Goal: Check status: Check status

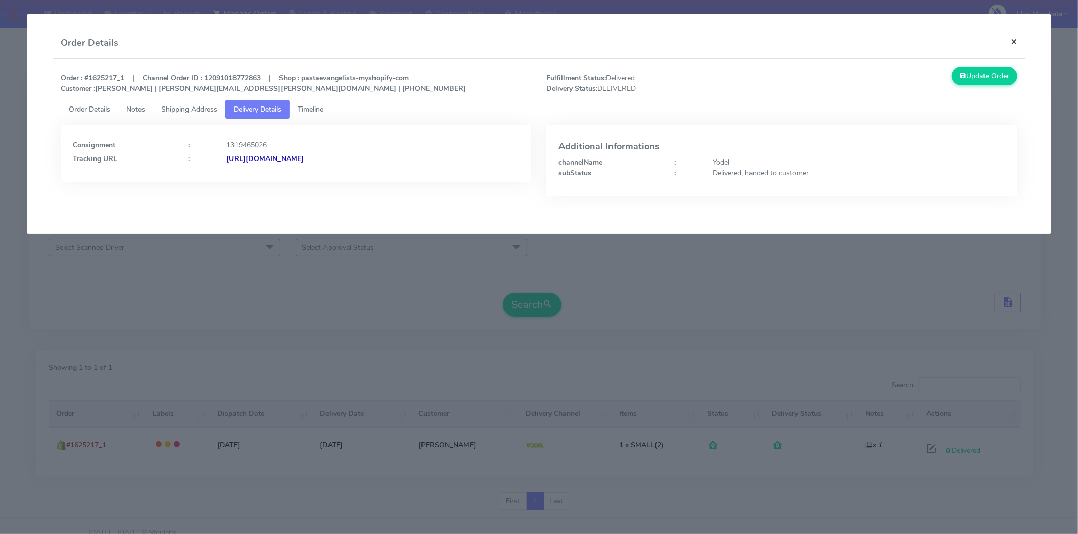
click at [1010, 36] on button "×" at bounding box center [1013, 41] width 23 height 27
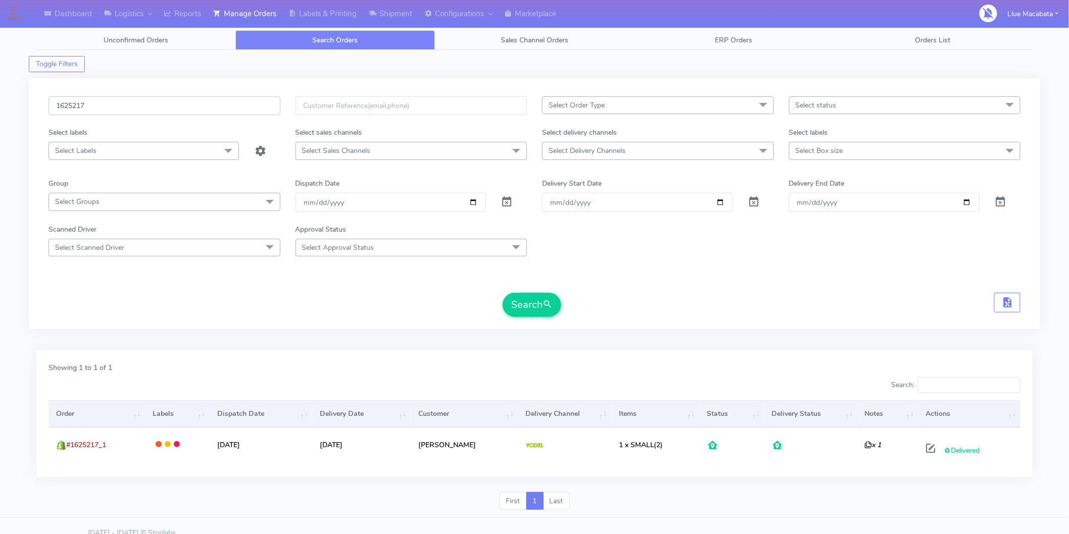
click at [162, 97] on input "1625217" at bounding box center [164, 105] width 232 height 19
paste input "0193"
type input "1620193"
drag, startPoint x: 529, startPoint y: 299, endPoint x: 521, endPoint y: 299, distance: 8.1
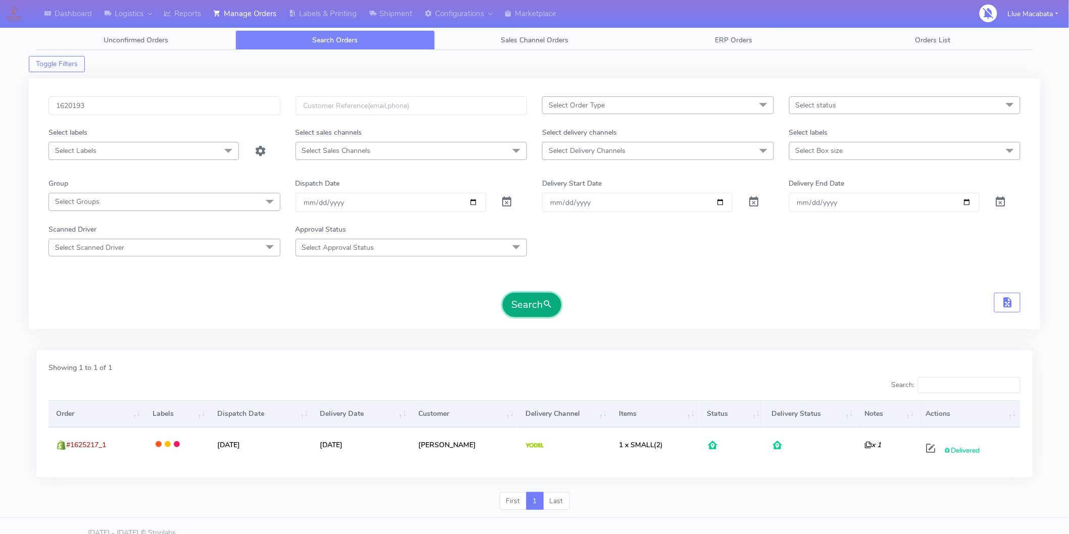
click at [529, 299] on button "Search" at bounding box center [532, 305] width 59 height 24
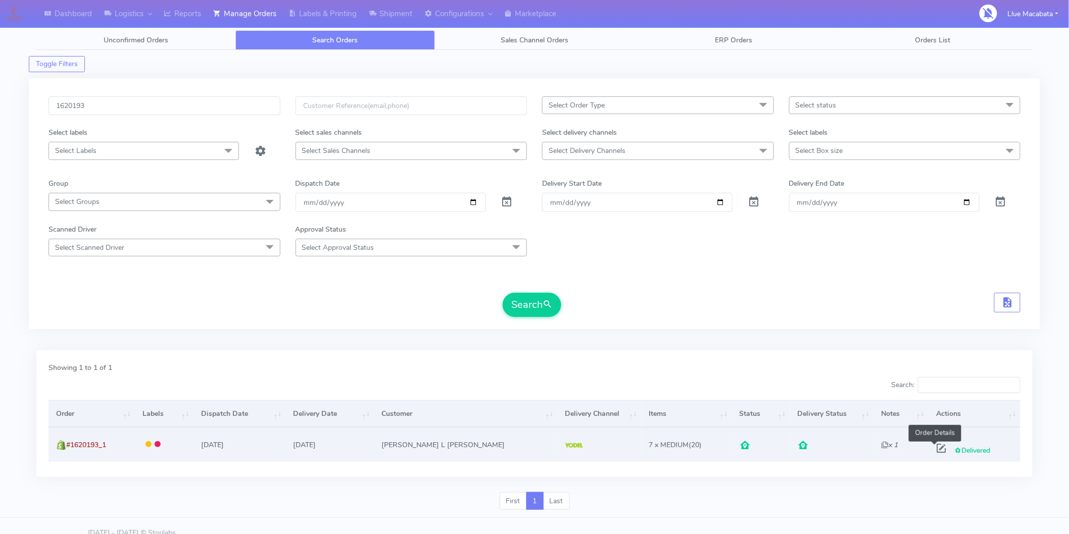
click at [932, 450] on span at bounding box center [941, 451] width 18 height 10
select select "5"
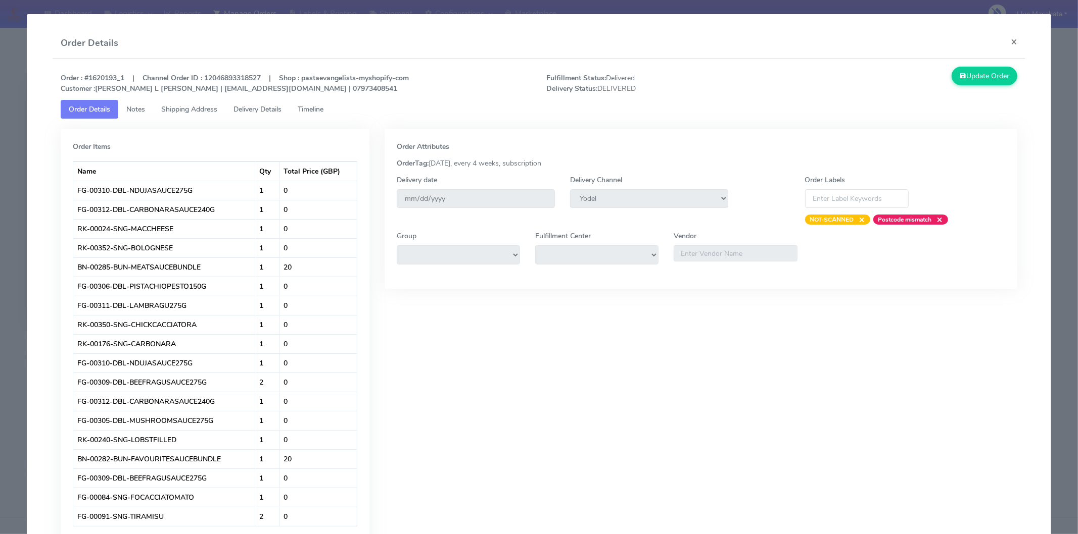
click at [309, 112] on span "Timeline" at bounding box center [311, 110] width 26 height 10
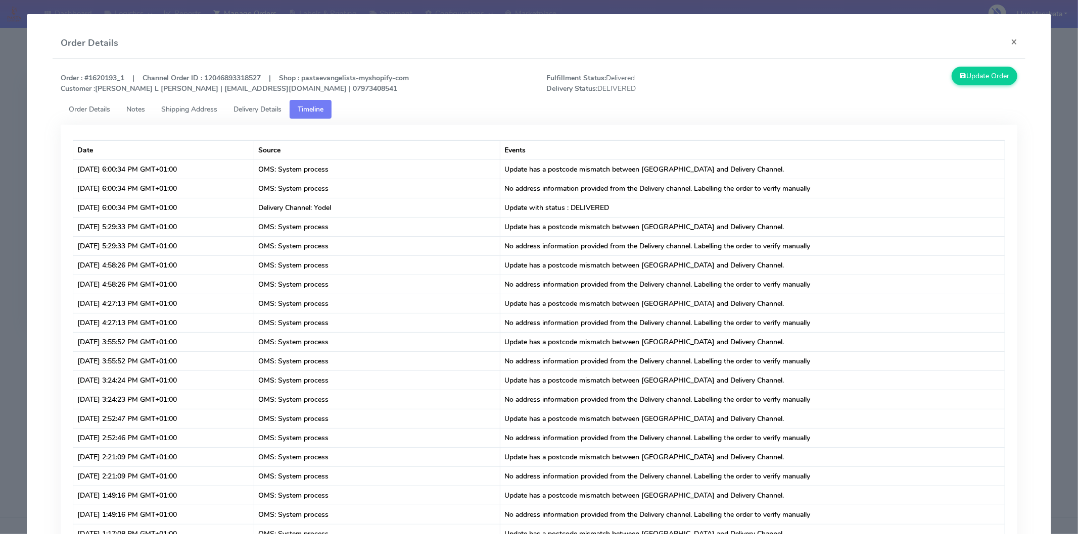
click at [280, 110] on span "Delivery Details" at bounding box center [257, 110] width 48 height 10
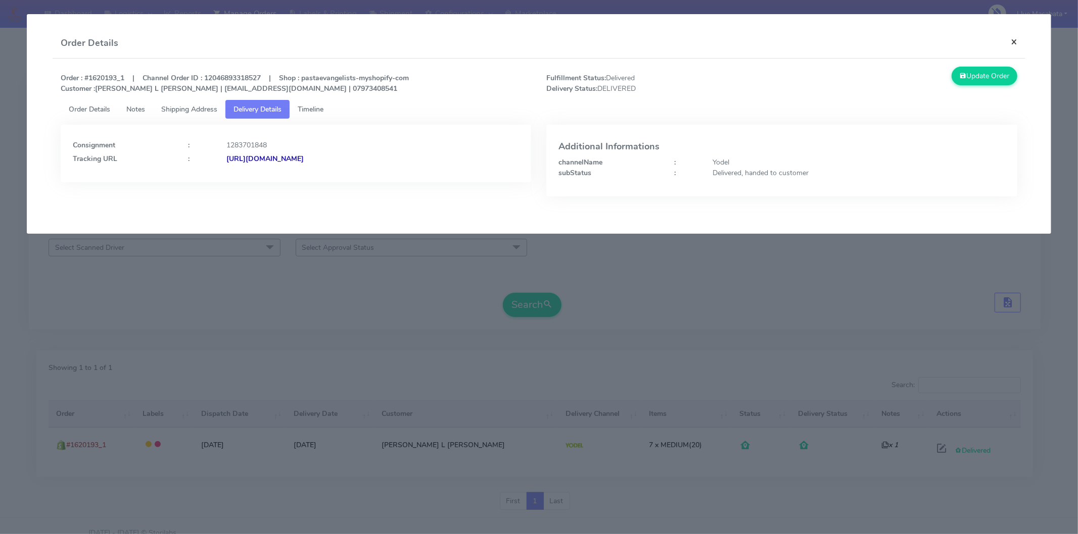
click at [1011, 38] on button "×" at bounding box center [1013, 41] width 23 height 27
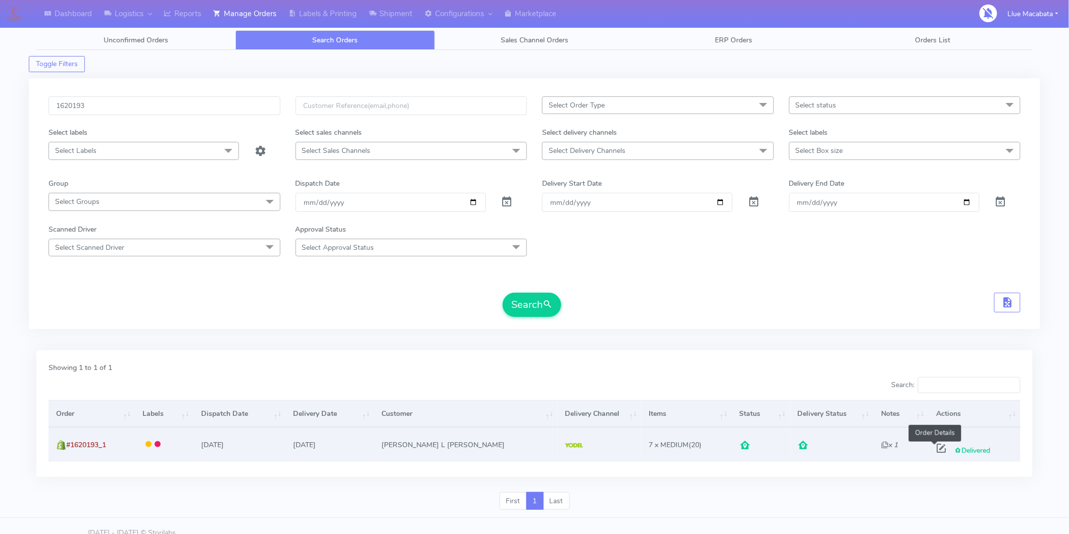
click at [934, 448] on span at bounding box center [941, 451] width 18 height 10
select select "5"
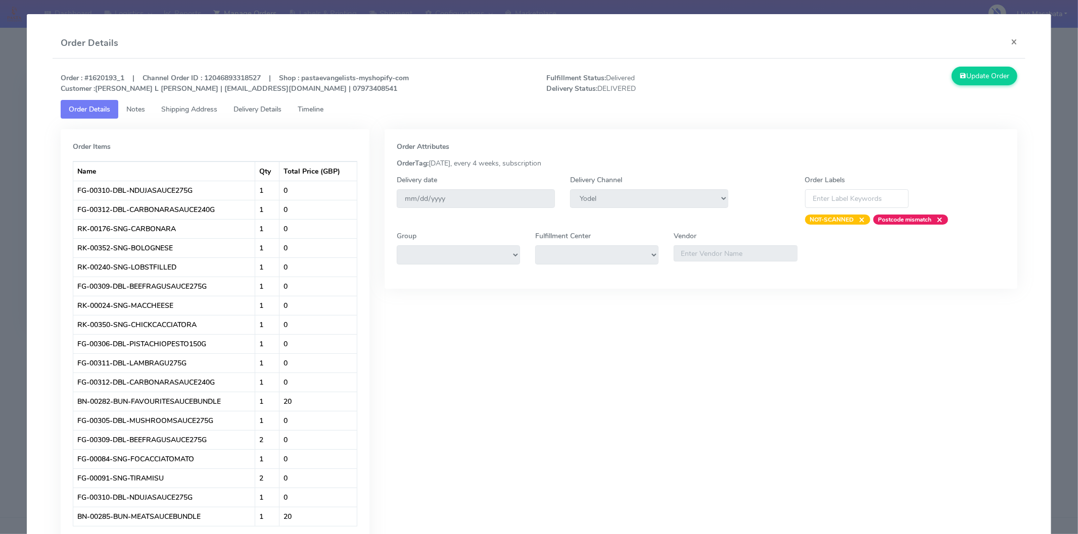
drag, startPoint x: 330, startPoint y: 111, endPoint x: 273, endPoint y: 110, distance: 56.6
click at [330, 110] on link "Timeline" at bounding box center [310, 109] width 42 height 19
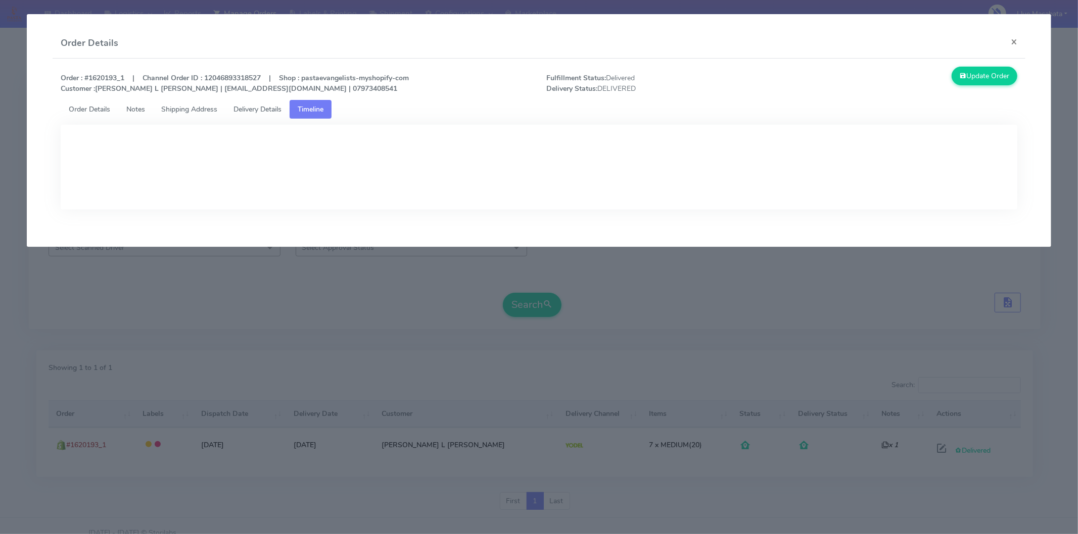
click at [270, 110] on span "Delivery Details" at bounding box center [257, 110] width 48 height 10
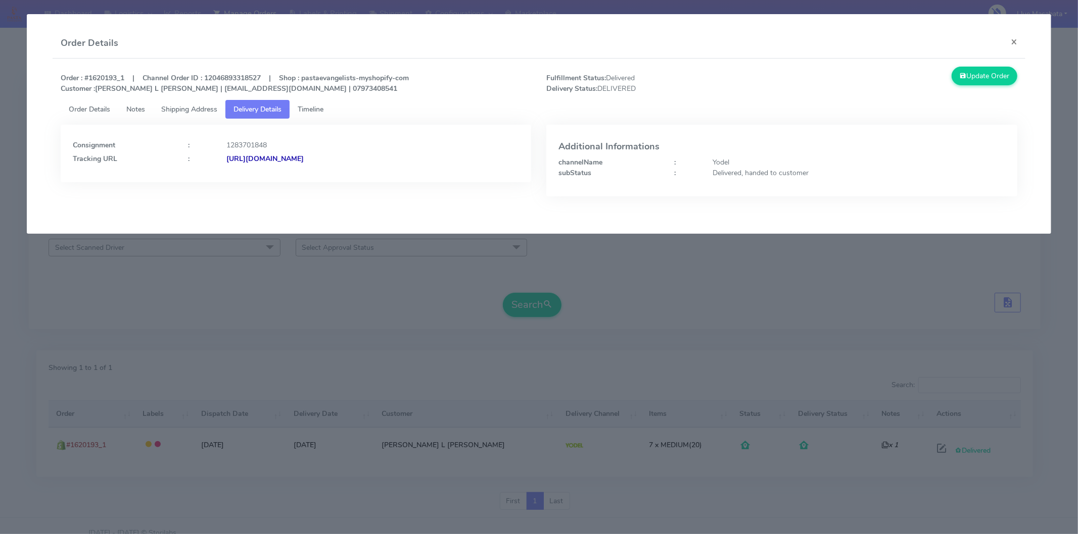
click at [304, 157] on strong "[URL][DOMAIN_NAME]" at bounding box center [264, 159] width 77 height 10
